Goal: Information Seeking & Learning: Learn about a topic

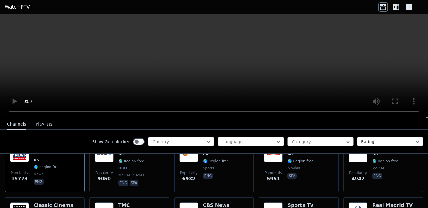
scroll to position [83, 0]
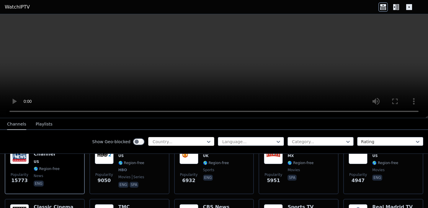
click at [191, 140] on div at bounding box center [179, 142] width 54 height 6
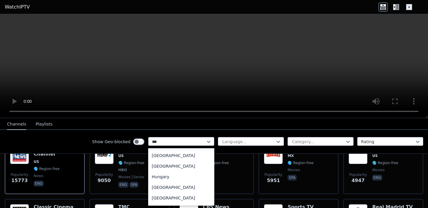
scroll to position [0, 0]
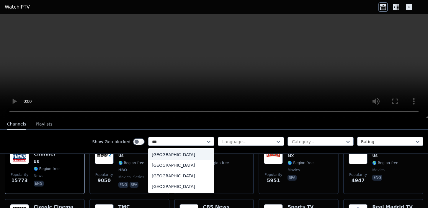
type input "****"
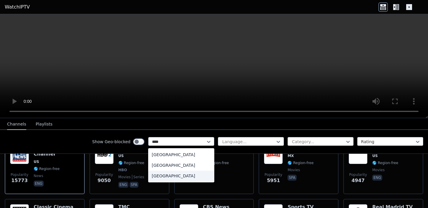
click at [173, 176] on div "[GEOGRAPHIC_DATA]" at bounding box center [181, 176] width 66 height 11
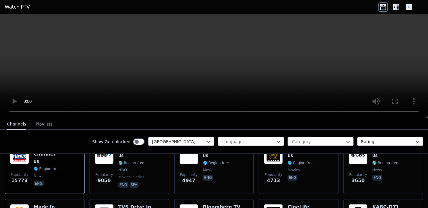
click at [240, 145] on div at bounding box center [249, 142] width 54 height 6
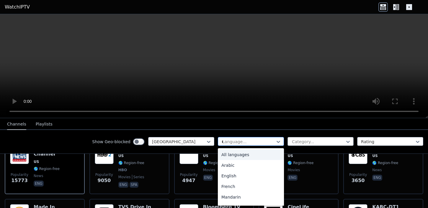
type input "**"
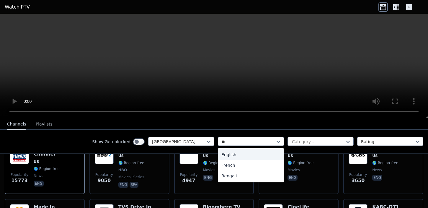
click at [243, 155] on div "English" at bounding box center [251, 155] width 66 height 11
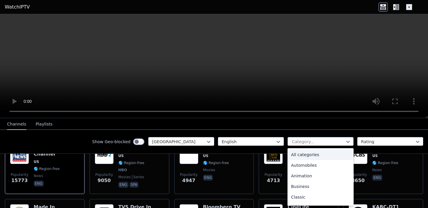
click at [307, 143] on div at bounding box center [318, 142] width 54 height 6
click at [307, 156] on div "All categories" at bounding box center [321, 155] width 66 height 11
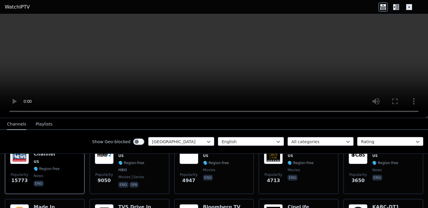
click at [366, 144] on div at bounding box center [388, 142] width 54 height 6
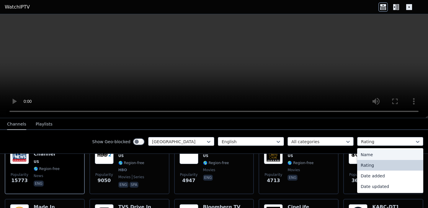
click at [367, 154] on div "Name" at bounding box center [390, 155] width 66 height 11
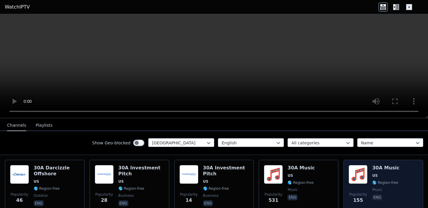
scroll to position [61, 0]
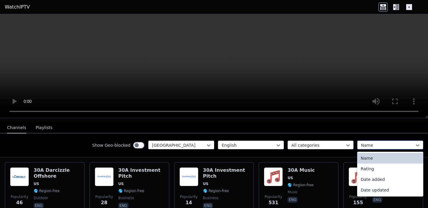
click at [369, 146] on div at bounding box center [388, 146] width 54 height 6
click at [365, 171] on div "Rating" at bounding box center [390, 169] width 66 height 11
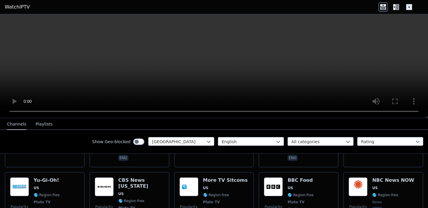
scroll to position [721, 0]
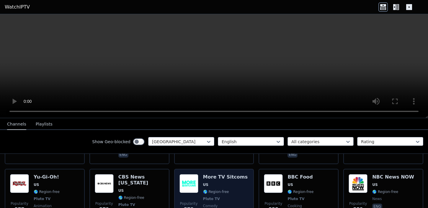
click at [244, 187] on div "Popularity 572 More TV Sitcoms US 🌎 Region-free Pluto TV comedy eng" at bounding box center [214, 200] width 69 height 50
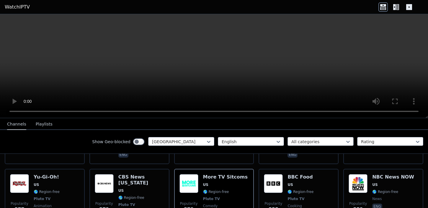
click at [34, 122] on div "Channels Playlists" at bounding box center [29, 124] width 55 height 11
click at [38, 124] on button "Playlists" at bounding box center [44, 124] width 17 height 11
